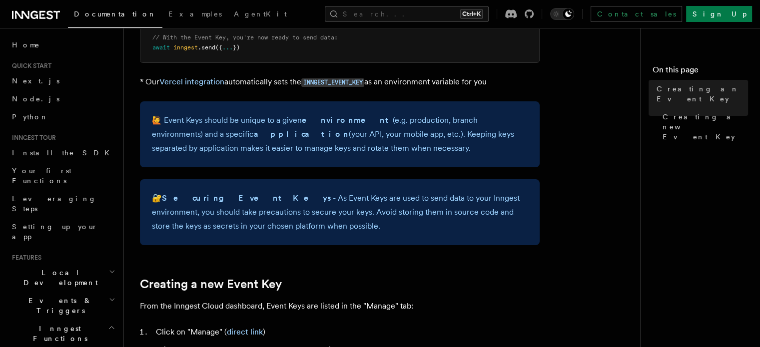
scroll to position [250, 0]
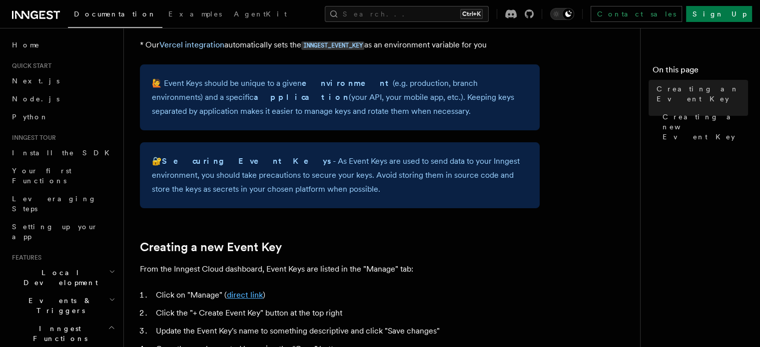
click at [241, 296] on link "direct link" at bounding box center [245, 294] width 36 height 9
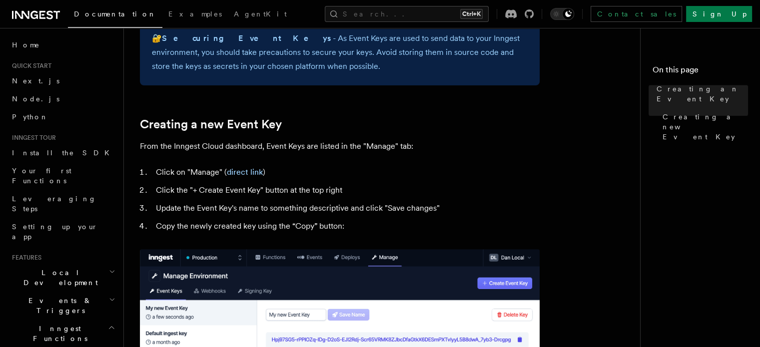
scroll to position [245, 0]
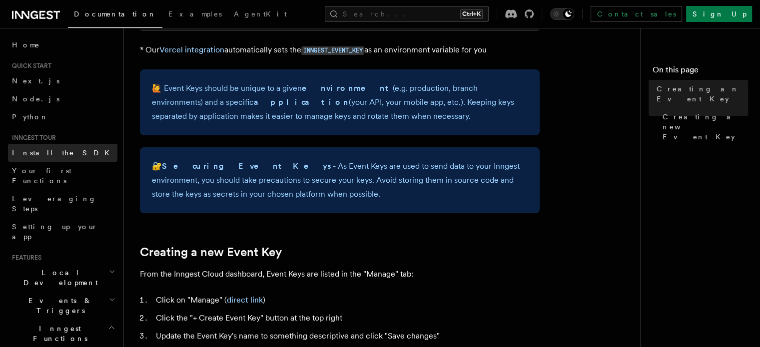
click at [64, 150] on link "Install the SDK" at bounding box center [62, 153] width 109 height 18
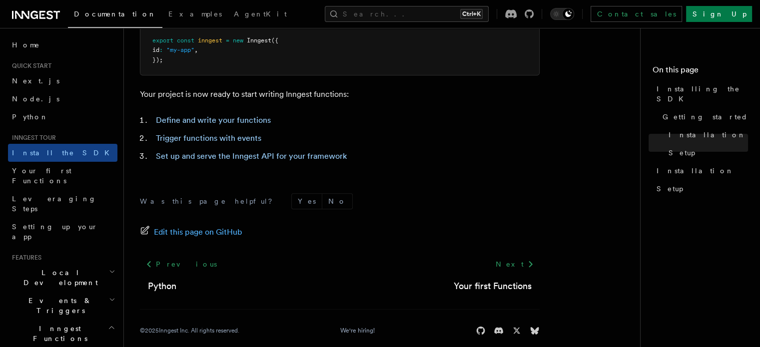
scroll to position [483, 0]
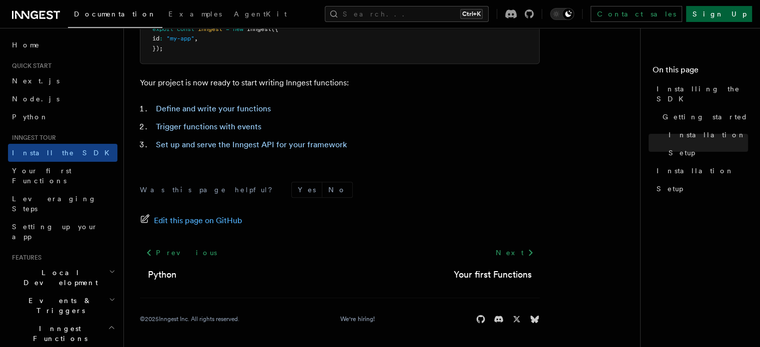
click at [732, 17] on link "Sign Up" at bounding box center [719, 14] width 66 height 16
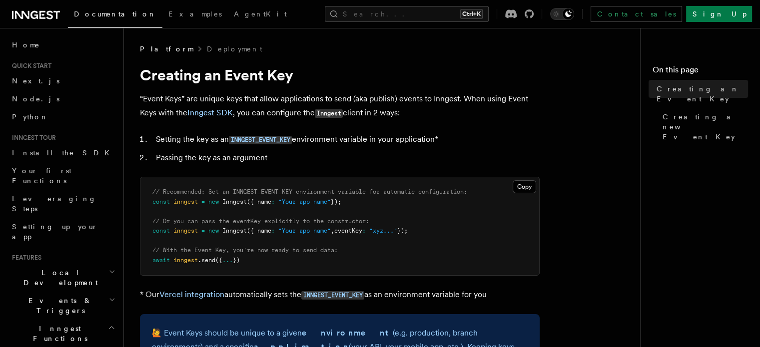
click at [640, 177] on nav "On this page Creating an Event Key Creating a new Event Key" at bounding box center [700, 187] width 120 height 319
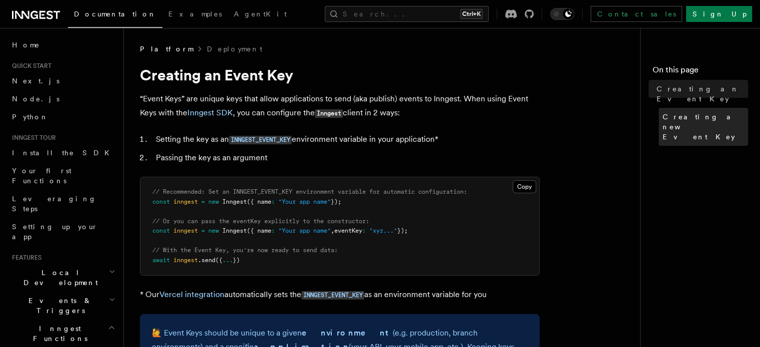
click at [663, 112] on span "Creating a new Event Key" at bounding box center [705, 127] width 85 height 30
